Goal: Find contact information: Find contact information

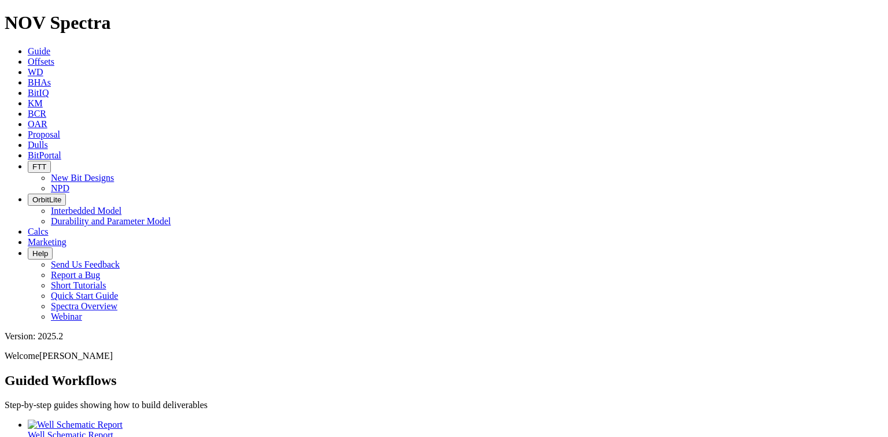
click at [28, 140] on icon at bounding box center [28, 145] width 0 height 10
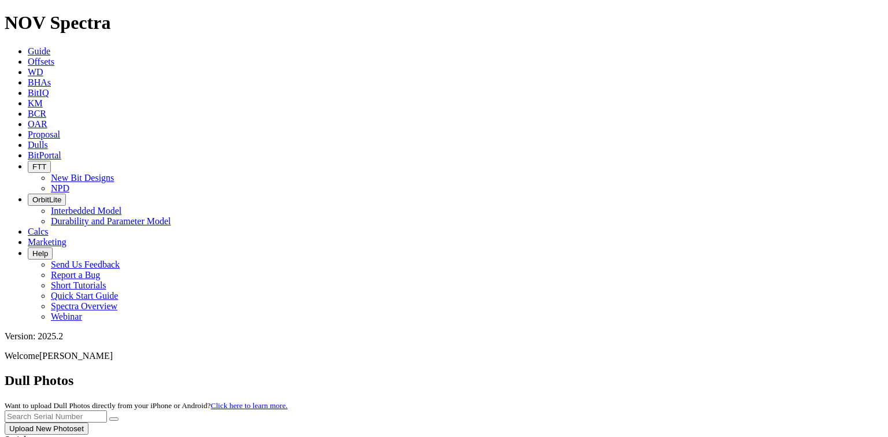
click at [107, 410] on input "text" at bounding box center [56, 416] width 102 height 12
paste input "A320156"
click at [109, 417] on button "submit" at bounding box center [113, 418] width 9 height 3
click at [107, 410] on input "A320156" at bounding box center [56, 416] width 102 height 12
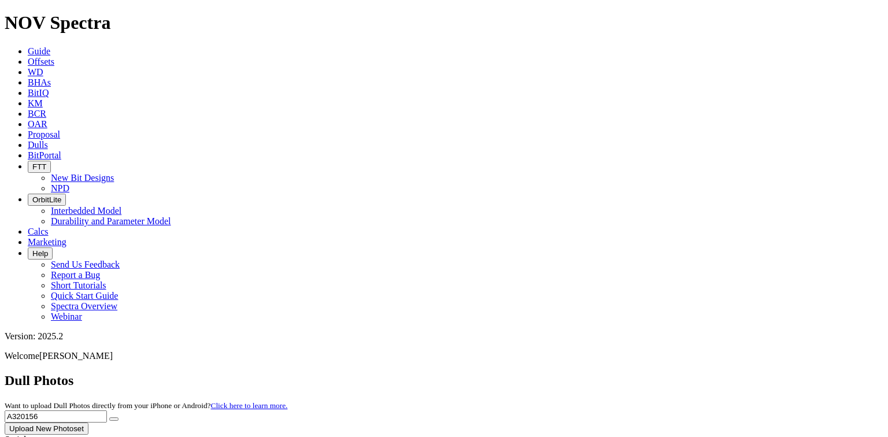
click at [107, 410] on input "A320156" at bounding box center [56, 416] width 102 height 12
paste input "12407"
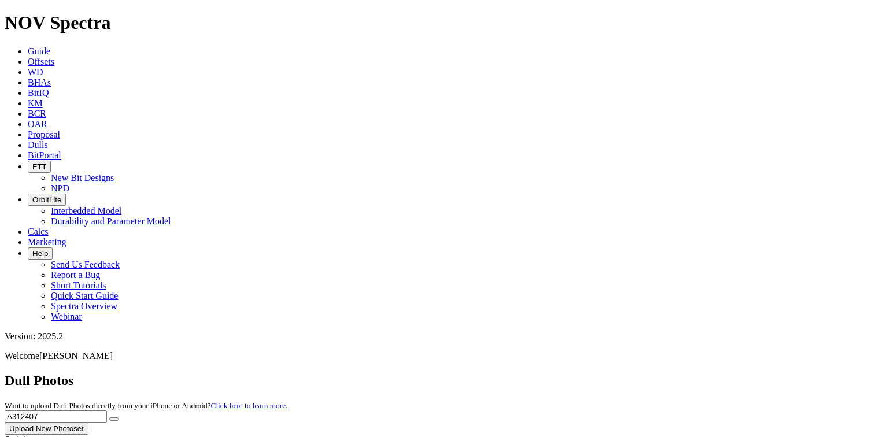
click at [109, 417] on button "submit" at bounding box center [113, 418] width 9 height 3
drag, startPoint x: 682, startPoint y: 46, endPoint x: 590, endPoint y: 52, distance: 92.1
click at [590, 373] on div "Dull Photos Want to upload Dull Photos directly from your iPhone or Android? Cl…" at bounding box center [444, 404] width 879 height 62
paste input "09989"
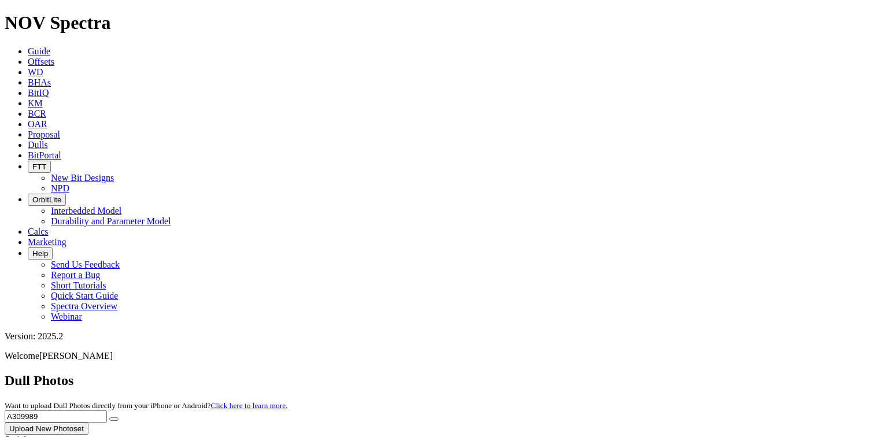
type input "A309989"
click at [114, 419] on icon "submit" at bounding box center [114, 419] width 0 height 0
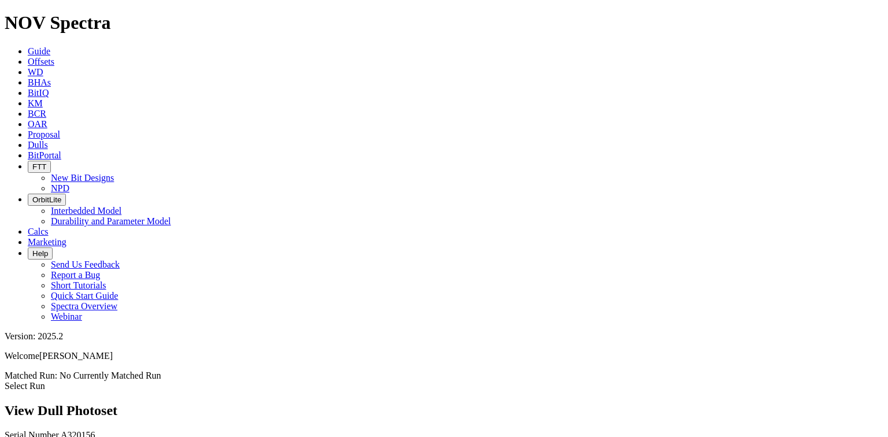
scroll to position [1249, 0]
